Goal: Navigation & Orientation: Understand site structure

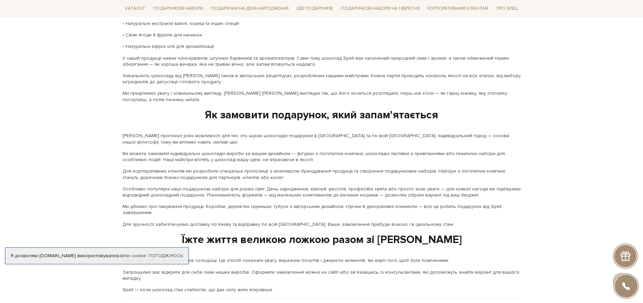
scroll to position [1074, 0]
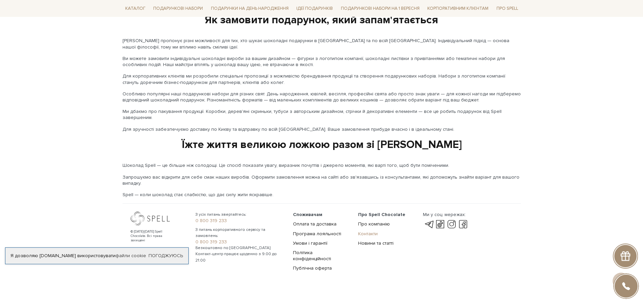
click at [367, 231] on link "Контакти" at bounding box center [368, 234] width 20 height 6
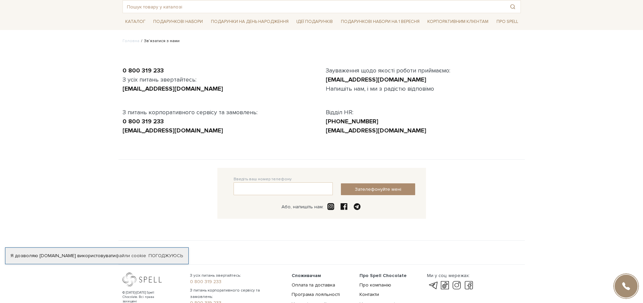
scroll to position [104, 0]
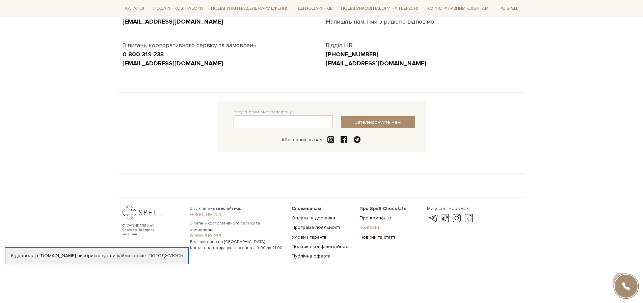
click at [367, 225] on link "Контакти" at bounding box center [369, 228] width 20 height 6
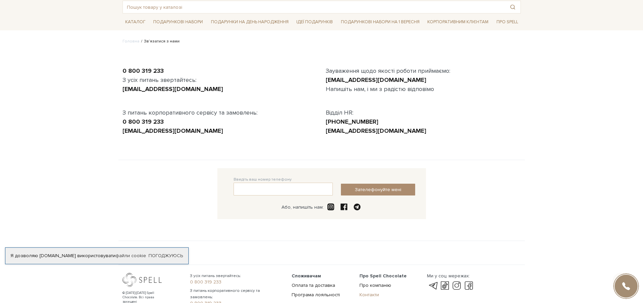
scroll to position [104, 0]
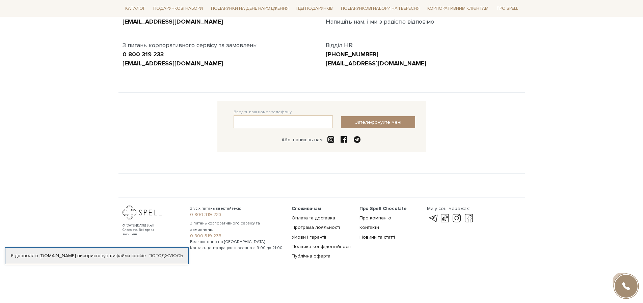
click at [369, 222] on ul "Про Spell Chocolate Про компанію Контакти Новини та статті" at bounding box center [389, 223] width 60 height 35
click at [369, 220] on link "Про компанію" at bounding box center [375, 218] width 32 height 6
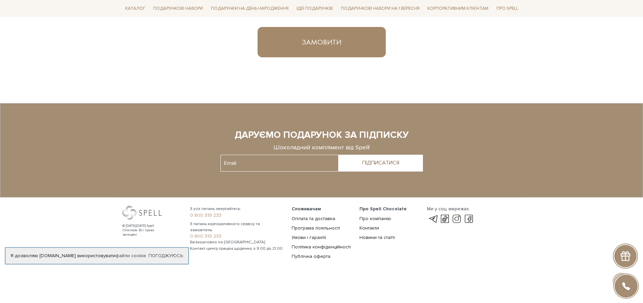
scroll to position [449, 0]
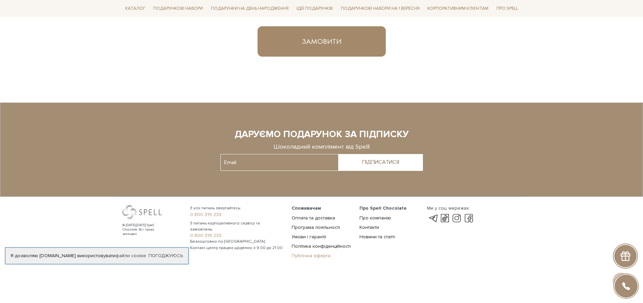
click at [318, 254] on link "Публічна оферта" at bounding box center [311, 256] width 39 height 6
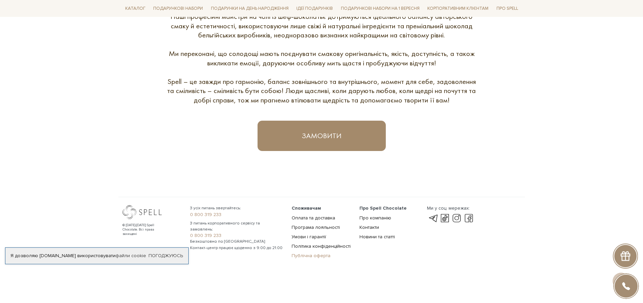
scroll to position [355, 0]
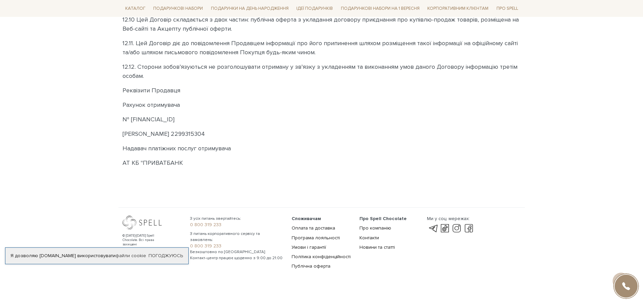
scroll to position [1968, 0]
